Goal: Information Seeking & Learning: Learn about a topic

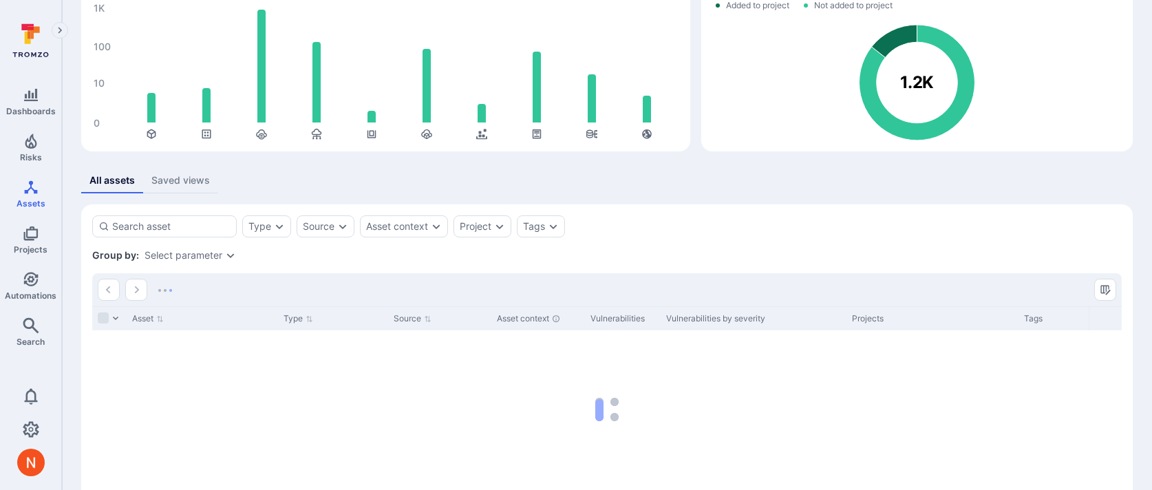
scroll to position [120, 0]
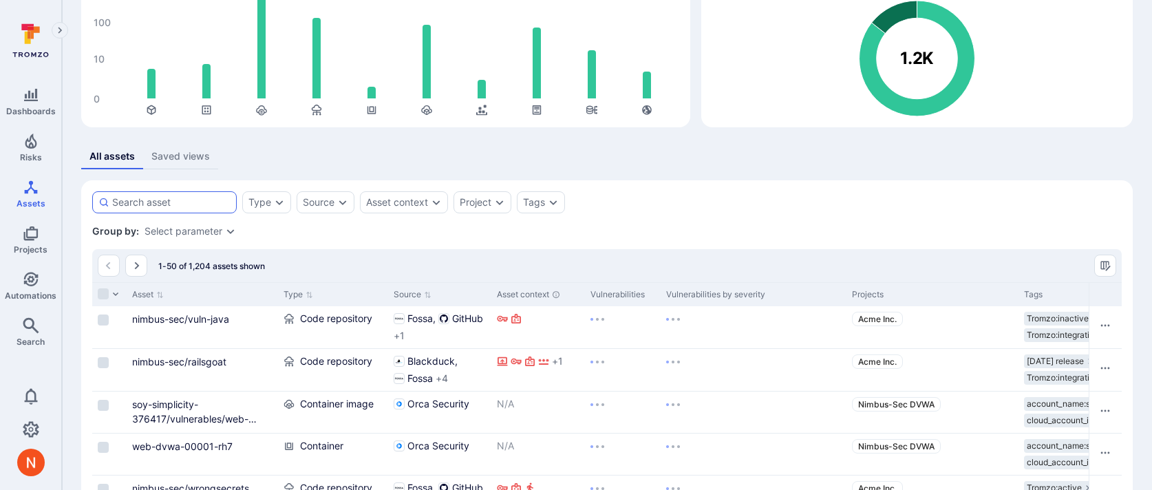
click at [180, 210] on div at bounding box center [164, 202] width 144 height 22
click at [180, 209] on input at bounding box center [171, 202] width 118 height 14
click at [180, 204] on input at bounding box center [171, 202] width 118 height 14
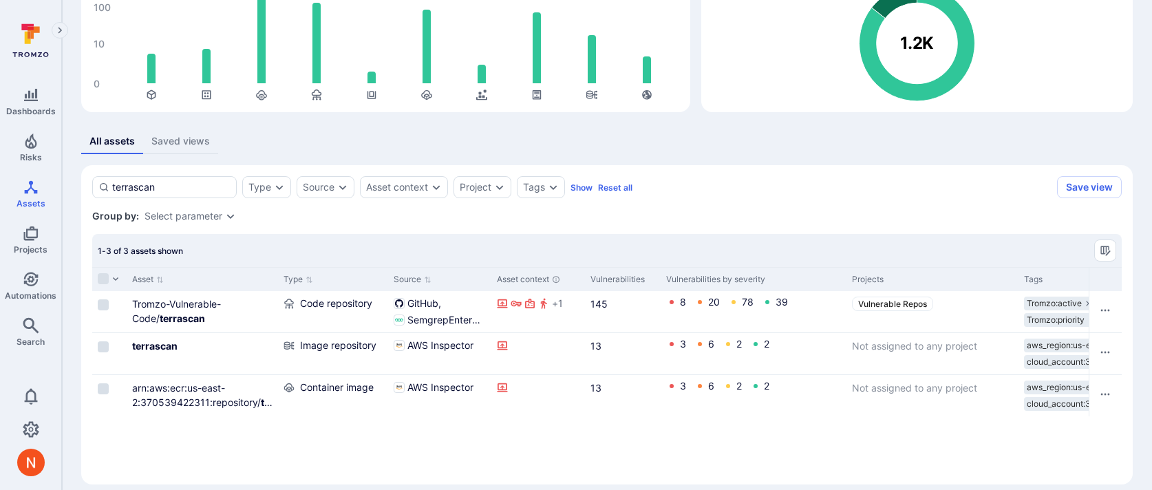
scroll to position [145, 0]
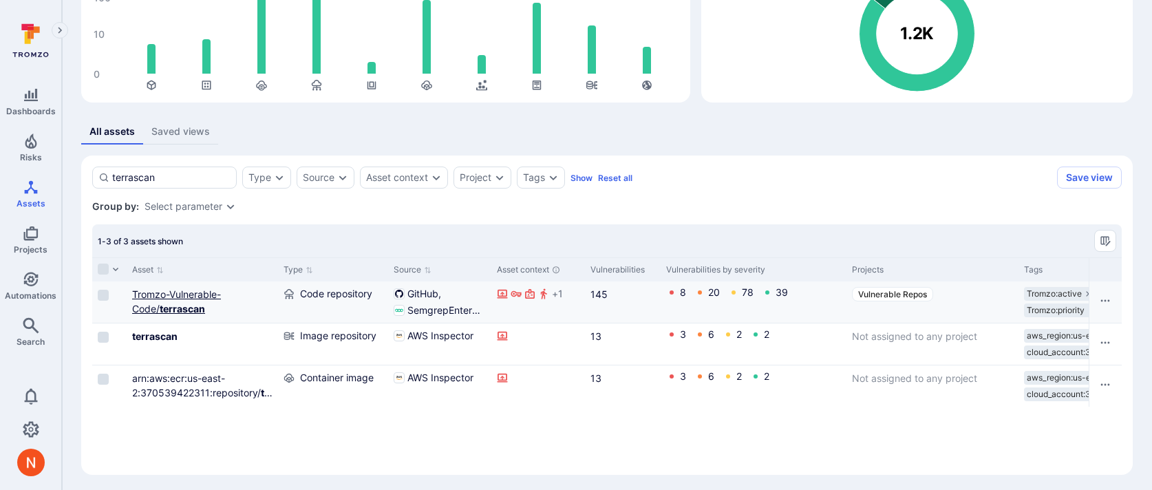
type input "terrascan"
click at [177, 309] on b "terrascan" at bounding box center [182, 309] width 45 height 12
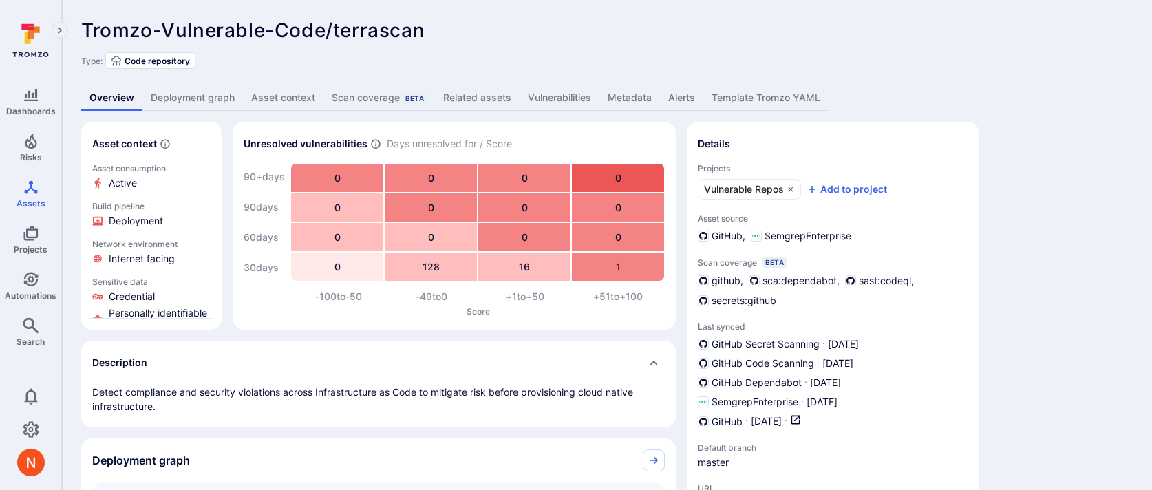
click at [208, 91] on link "Deployment graph" at bounding box center [192, 97] width 100 height 25
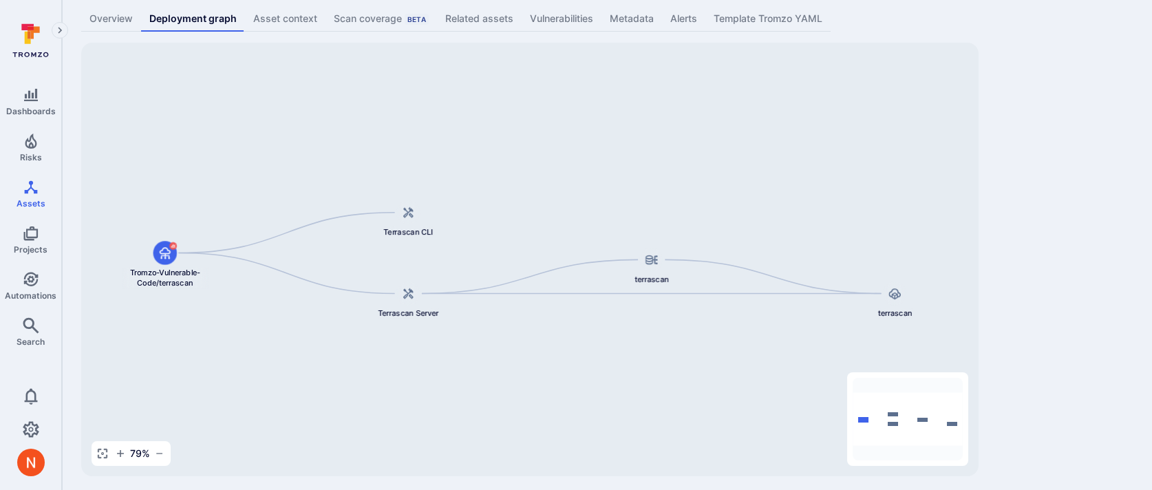
scroll to position [85, 0]
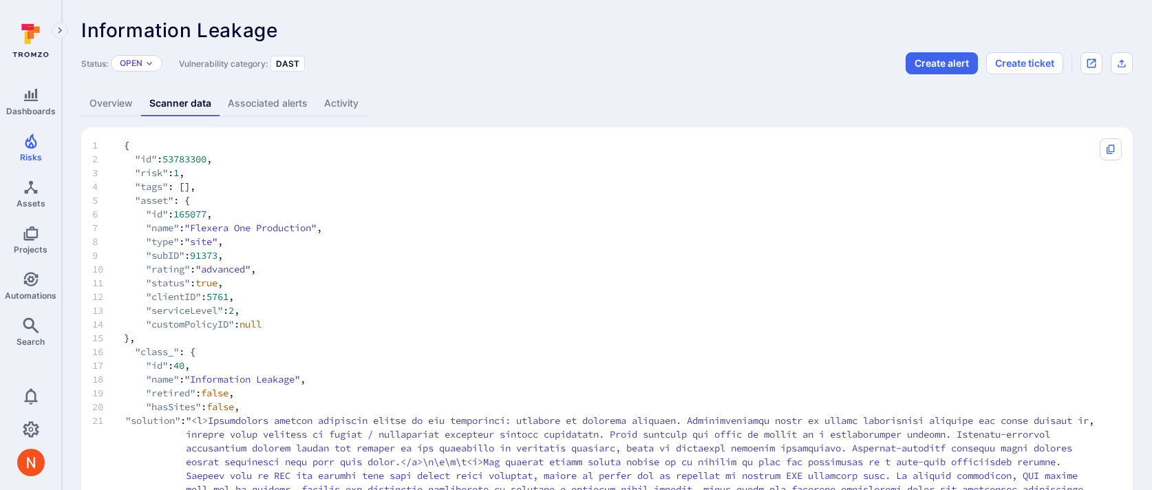
click at [110, 104] on link "Overview" at bounding box center [111, 103] width 60 height 25
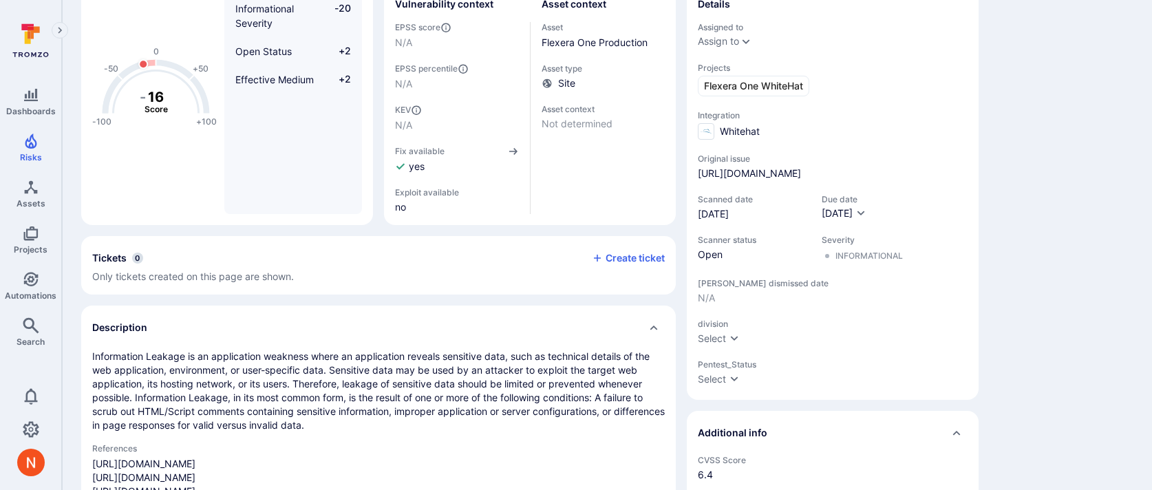
scroll to position [160, 0]
